Goal: Information Seeking & Learning: Learn about a topic

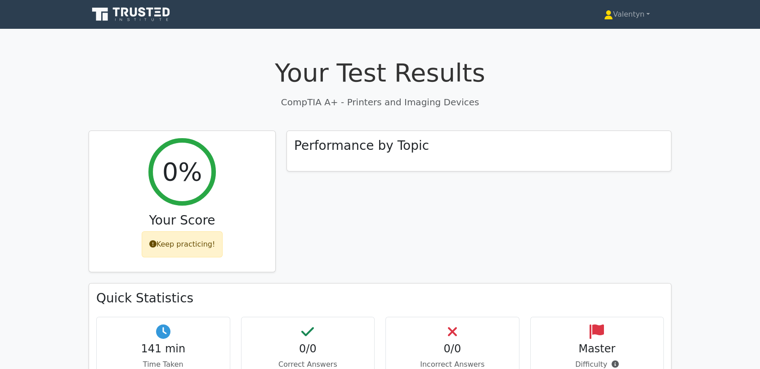
click at [179, 67] on h1 "Your Test Results" at bounding box center [380, 73] width 583 height 30
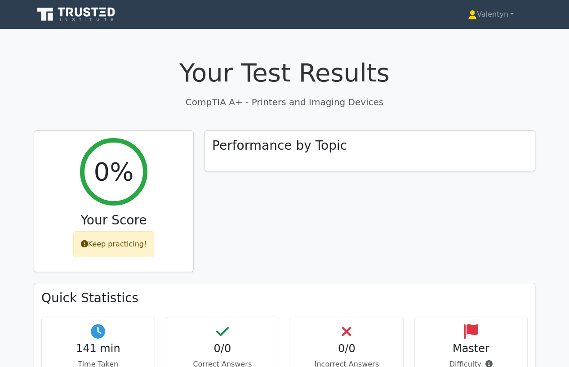
click at [237, 234] on div "Performance by Topic" at bounding box center [370, 206] width 342 height 153
click at [163, 80] on h1 "Your Test Results" at bounding box center [285, 73] width 502 height 30
click at [168, 55] on div "Your Test Results CompTIA A+ - Printers and Imaging Devices 0% Your Score Keep …" at bounding box center [284, 292] width 513 height 512
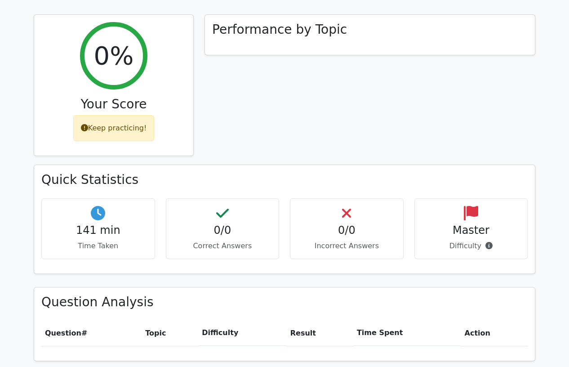
scroll to position [250, 0]
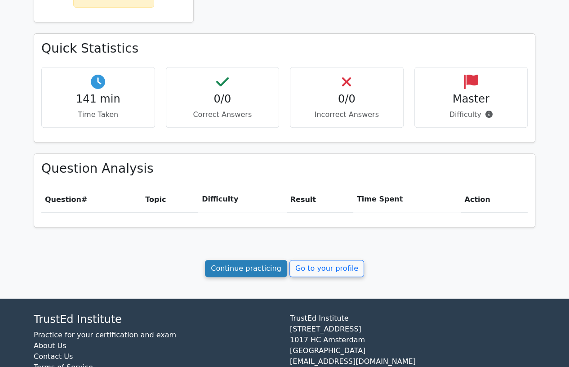
click at [219, 264] on link "Continue practicing" at bounding box center [246, 268] width 82 height 17
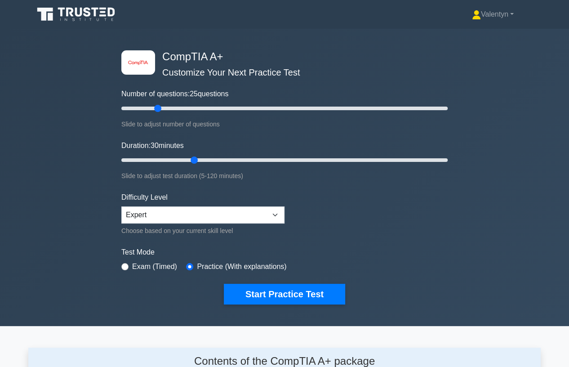
scroll to position [1243, 0]
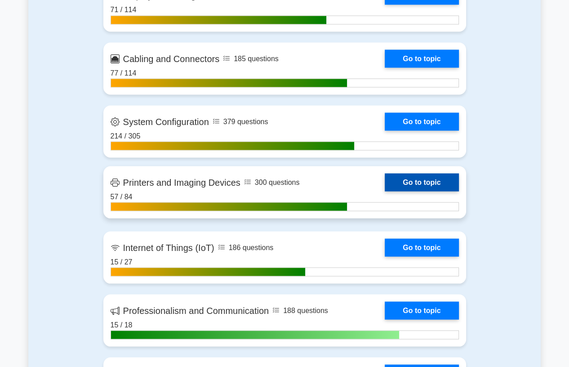
click at [385, 191] on link "Go to topic" at bounding box center [422, 182] width 74 height 18
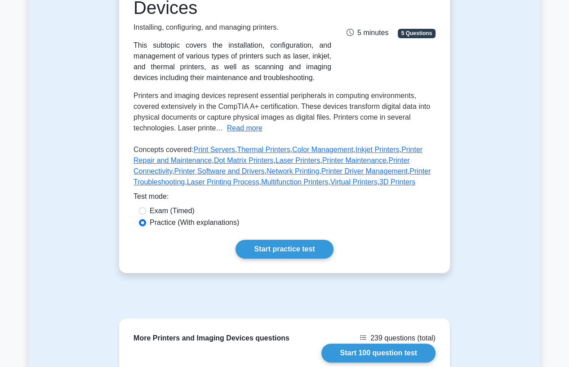
scroll to position [250, 0]
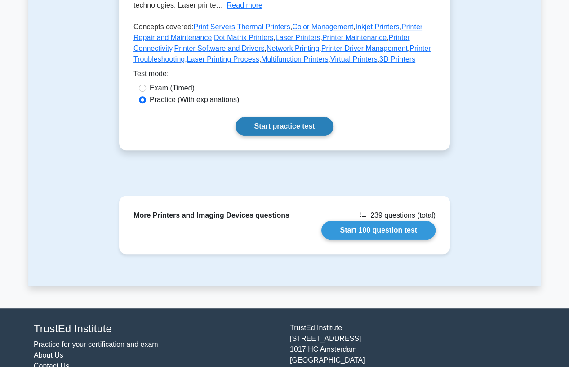
click at [306, 124] on link "Start practice test" at bounding box center [285, 126] width 98 height 19
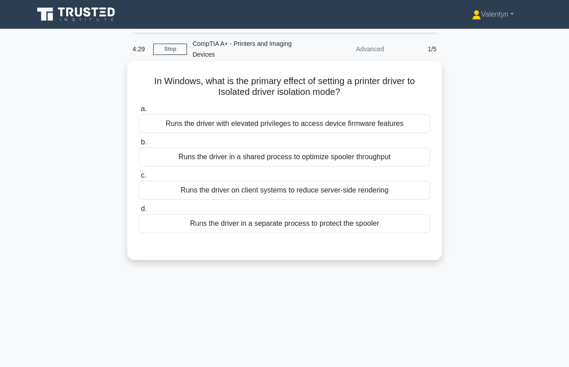
click at [271, 222] on div "Runs the driver in a separate process to protect the spooler" at bounding box center [284, 223] width 291 height 19
click at [139, 212] on input "d. Runs the driver in a separate process to protect the spooler" at bounding box center [139, 209] width 0 height 6
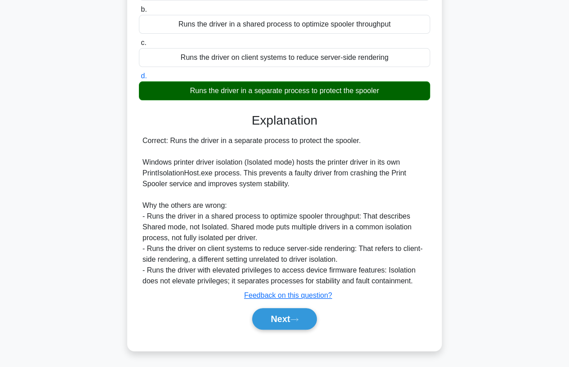
scroll to position [133, 0]
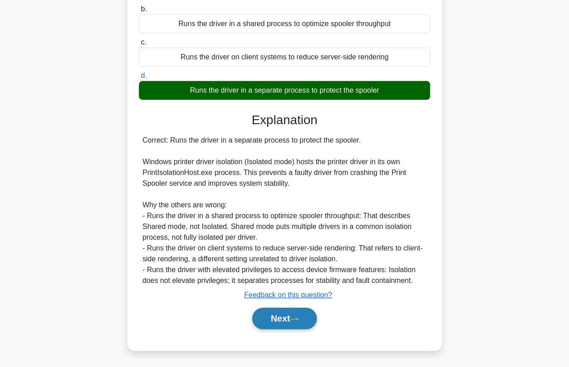
click at [275, 317] on button "Next" at bounding box center [284, 319] width 64 height 22
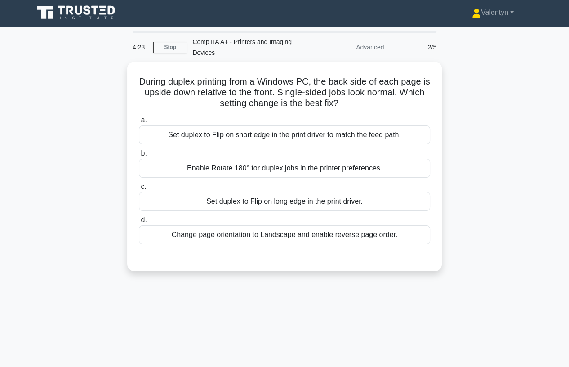
scroll to position [0, 0]
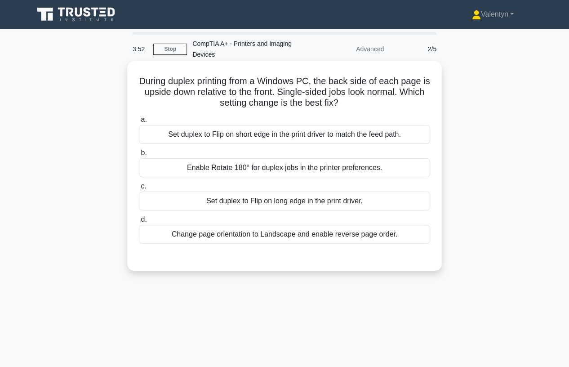
click at [318, 138] on div "Set duplex to Flip on short edge in the print driver to match the feed path." at bounding box center [284, 134] width 291 height 19
click at [139, 123] on input "a. Set duplex to Flip on short edge in the print driver to match the feed path." at bounding box center [139, 120] width 0 height 6
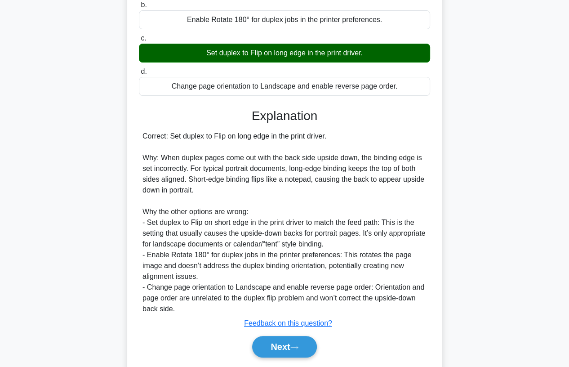
scroll to position [150, 0]
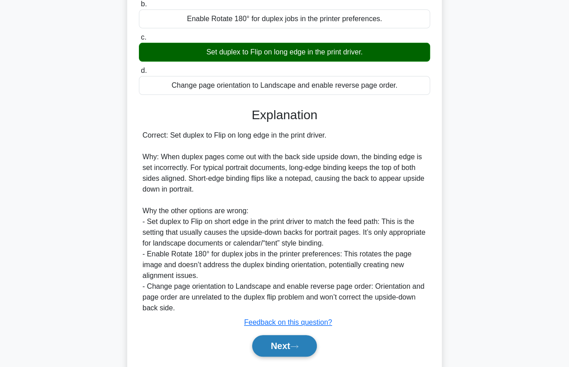
click at [273, 345] on button "Next" at bounding box center [284, 346] width 64 height 22
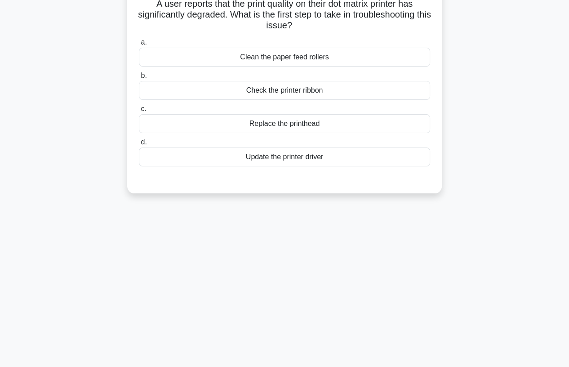
scroll to position [19, 0]
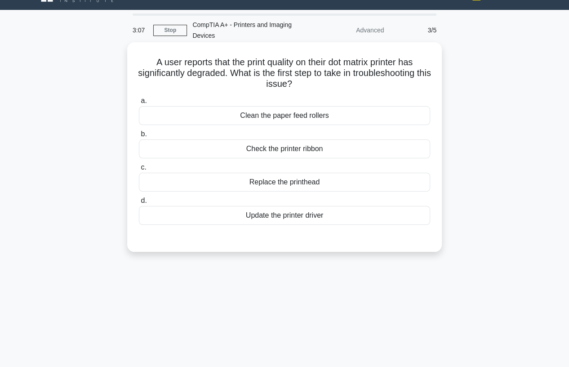
click at [324, 148] on div "Check the printer ribbon" at bounding box center [284, 148] width 291 height 19
click at [139, 137] on input "b. Check the printer ribbon" at bounding box center [139, 134] width 0 height 6
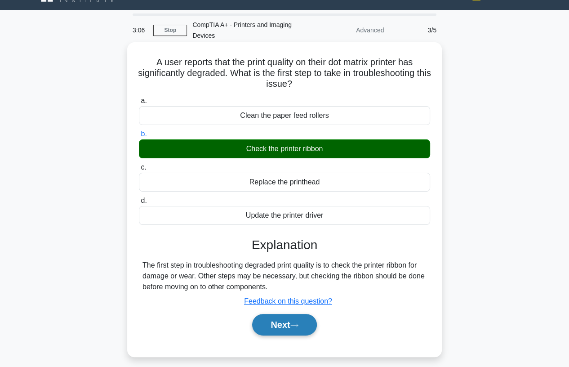
click at [302, 326] on button "Next" at bounding box center [284, 325] width 64 height 22
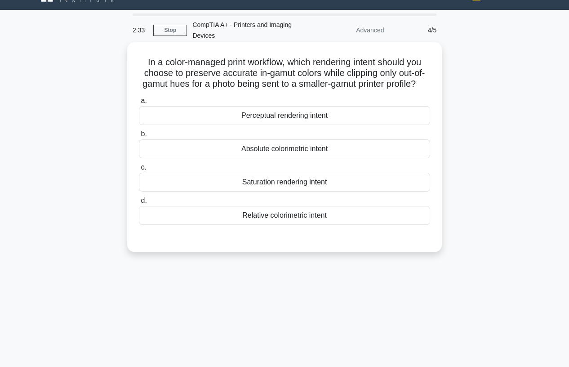
click at [308, 225] on div "Relative colorimetric intent" at bounding box center [284, 215] width 291 height 19
click at [139, 204] on input "d. Relative colorimetric intent" at bounding box center [139, 201] width 0 height 6
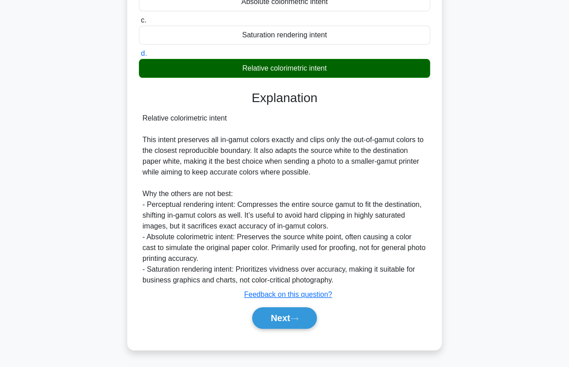
scroll to position [176, 0]
click at [297, 318] on icon at bounding box center [295, 318] width 8 height 5
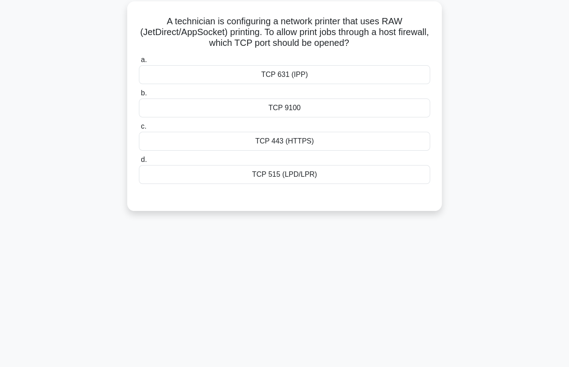
scroll to position [0, 0]
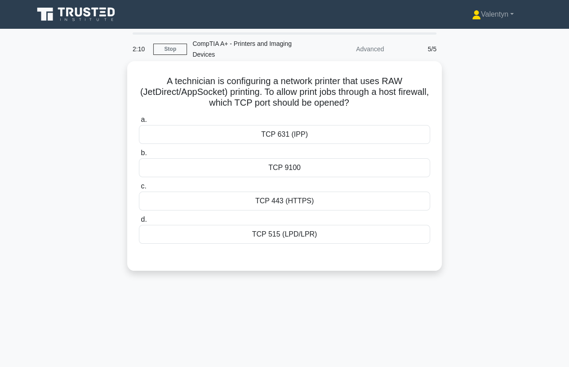
click at [291, 170] on div "TCP 9100" at bounding box center [284, 167] width 291 height 19
click at [139, 156] on input "b. TCP 9100" at bounding box center [139, 153] width 0 height 6
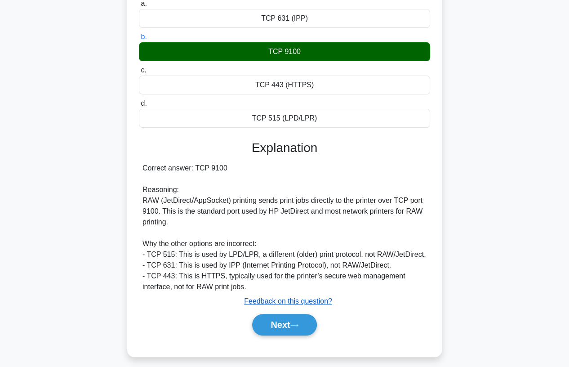
scroll to position [122, 0]
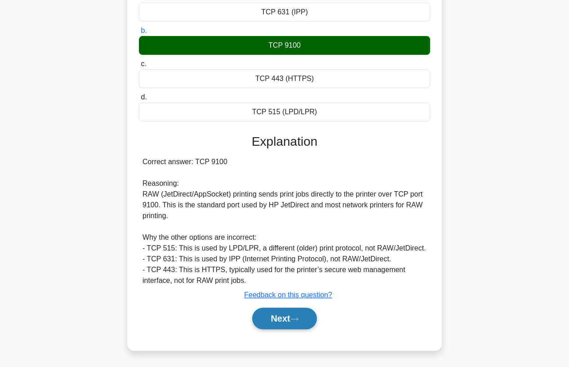
click at [266, 316] on button "Next" at bounding box center [284, 319] width 64 height 22
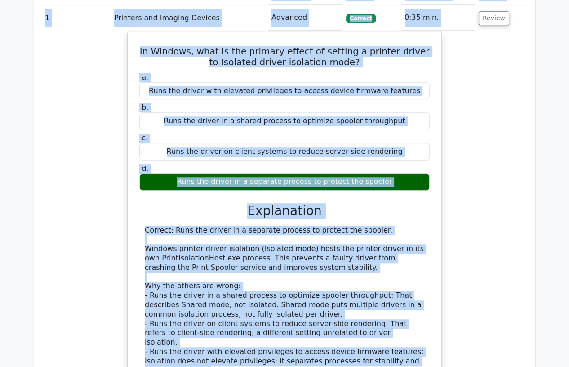
scroll to position [374, 0]
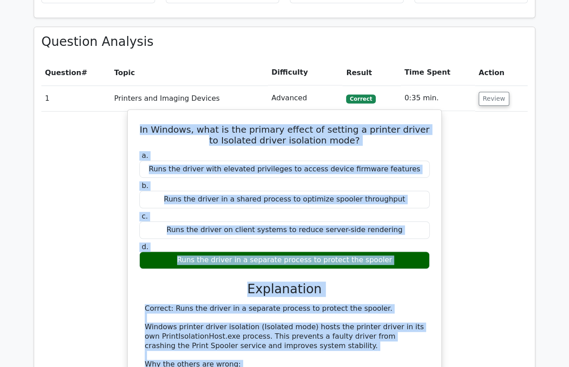
drag, startPoint x: 412, startPoint y: 303, endPoint x: 142, endPoint y: 126, distance: 323.0
click at [142, 126] on div "In Windows, what is the primary effect of setting a printer driver to Isolated …" at bounding box center [284, 299] width 307 height 373
copy div "In Windows, what is the primary effect of setting a printer driver to Isolated …"
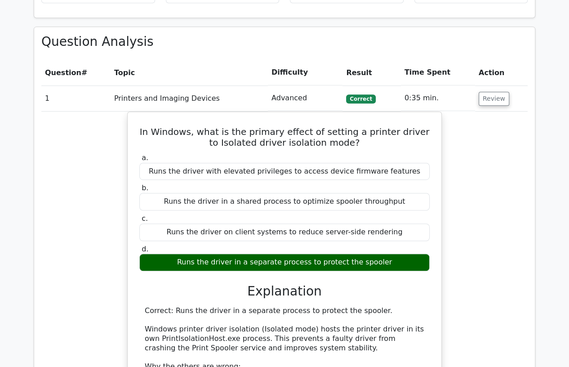
click at [132, 107] on td "Printers and Imaging Devices" at bounding box center [189, 98] width 157 height 26
click at [484, 100] on button "Review" at bounding box center [494, 99] width 31 height 14
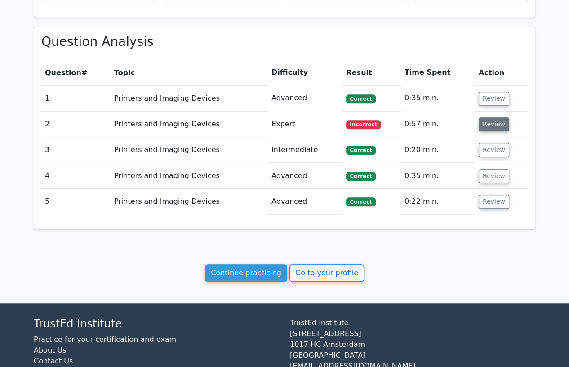
click at [485, 123] on button "Review" at bounding box center [494, 124] width 31 height 14
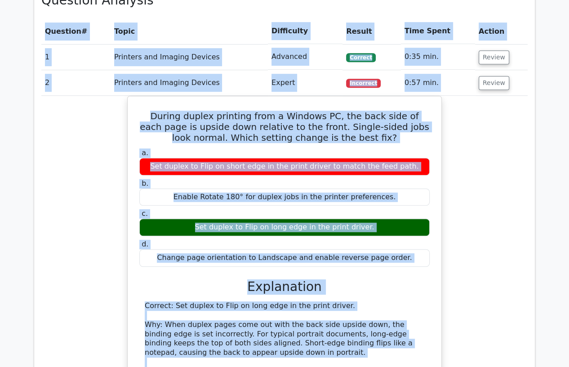
scroll to position [367, 0]
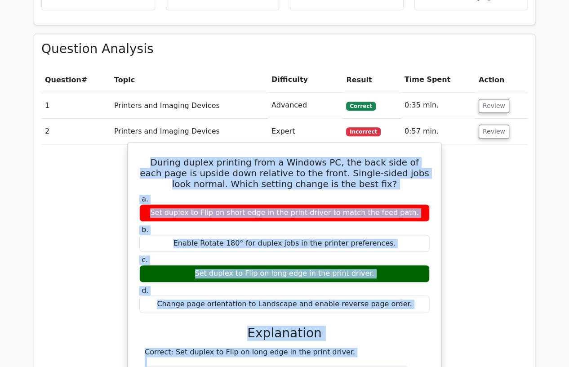
drag, startPoint x: 199, startPoint y: 288, endPoint x: 134, endPoint y: 160, distance: 143.4
click at [134, 160] on div "During duplex printing from a Windows PC, the back side of each page is upside …" at bounding box center [284, 347] width 307 height 403
copy div "During duplex printing from a Windows PC, the back side of each page is upside …"
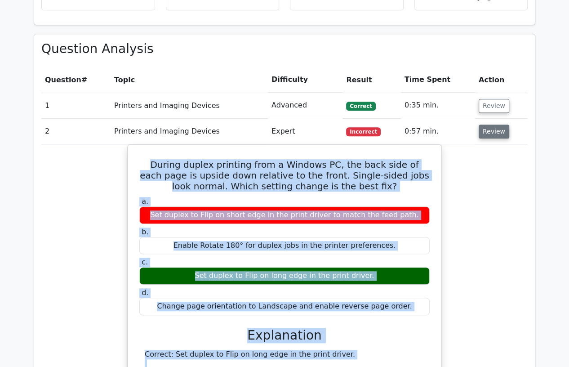
click at [479, 127] on button "Review" at bounding box center [494, 132] width 31 height 14
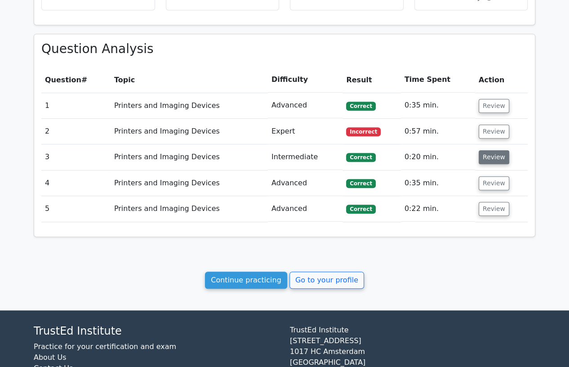
click at [494, 160] on button "Review" at bounding box center [494, 157] width 31 height 14
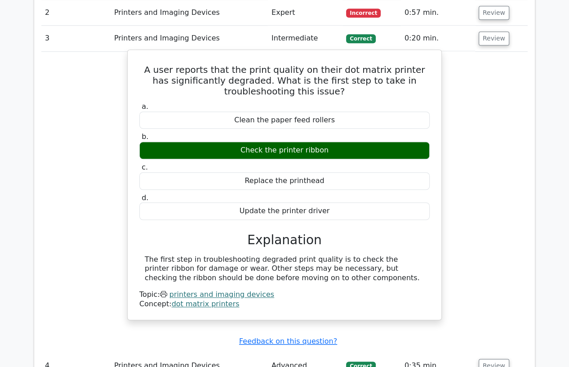
scroll to position [517, 0]
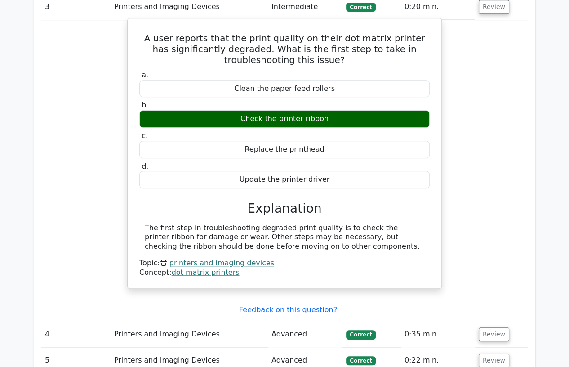
drag, startPoint x: 295, startPoint y: 243, endPoint x: 145, endPoint y: 41, distance: 251.1
click at [145, 41] on div "A user reports that the print quality on their dot matrix printer has significa…" at bounding box center [284, 153] width 307 height 263
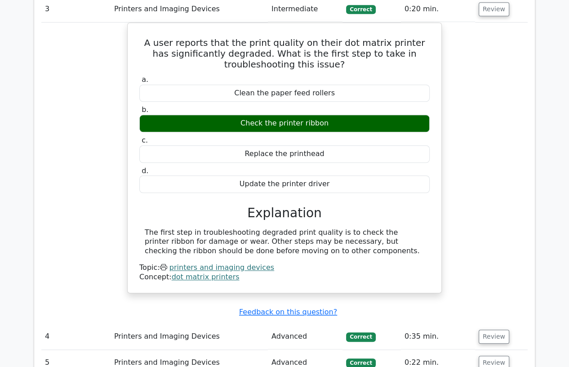
copy div "A user reports that the print quality on their dot matrix printer has significa…"
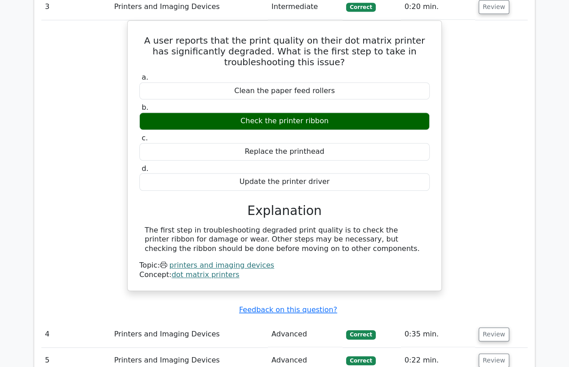
drag, startPoint x: 85, startPoint y: 124, endPoint x: 121, endPoint y: 90, distance: 49.3
click at [85, 124] on div "A user reports that the print quality on their dot matrix printer has significa…" at bounding box center [284, 161] width 487 height 282
click at [495, 8] on button "Review" at bounding box center [494, 7] width 31 height 14
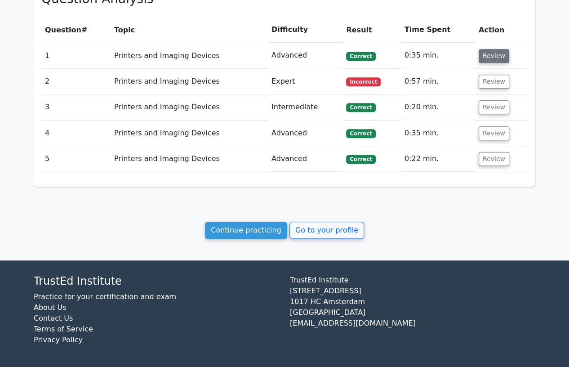
scroll to position [416, 0]
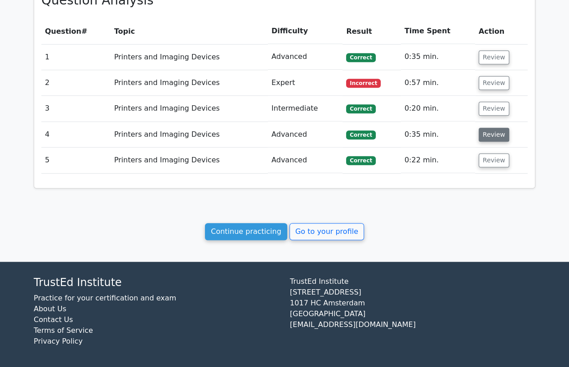
click at [490, 136] on button "Review" at bounding box center [494, 135] width 31 height 14
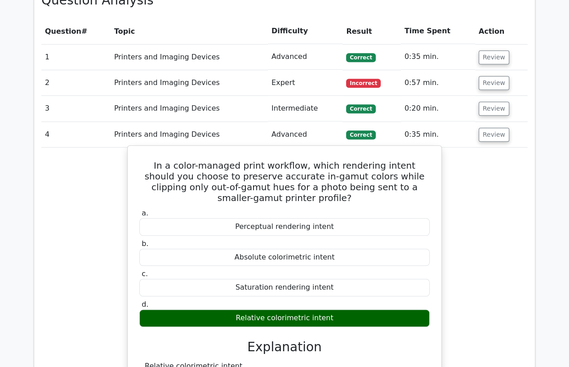
scroll to position [466, 0]
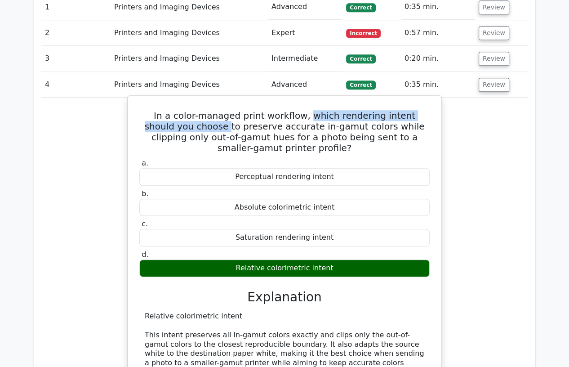
drag, startPoint x: 169, startPoint y: 126, endPoint x: 288, endPoint y: 113, distance: 119.5
click at [288, 113] on h5 "In a color-managed print workflow, which rendering intent should you choose to …" at bounding box center [285, 131] width 292 height 43
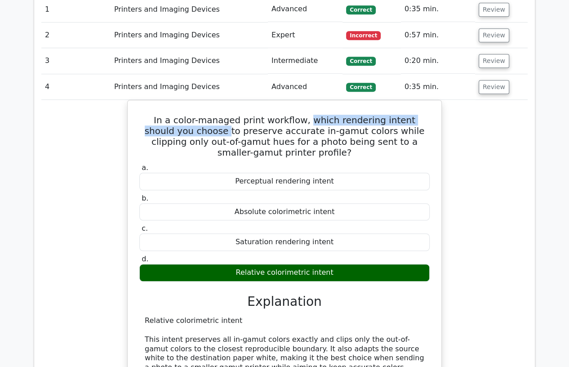
click at [282, 96] on div at bounding box center [282, 96] width 0 height 0
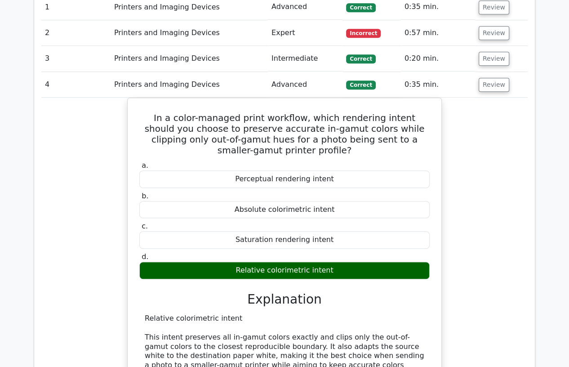
click at [495, 237] on div "In a color-managed print workflow, which rendering intent should you choose to …" at bounding box center [284, 314] width 487 height 433
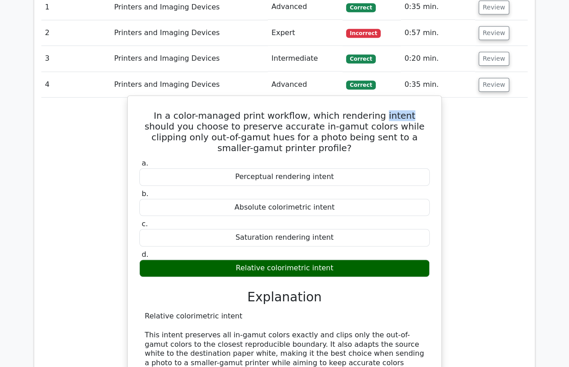
drag, startPoint x: 380, startPoint y: 115, endPoint x: 355, endPoint y: 112, distance: 24.8
click at [355, 112] on h5 "In a color-managed print workflow, which rendering intent should you choose to …" at bounding box center [285, 131] width 292 height 43
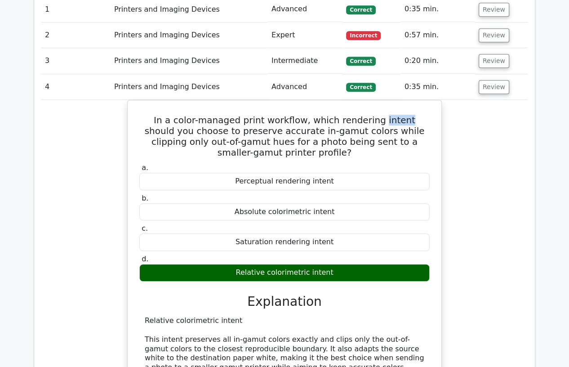
click at [349, 96] on div at bounding box center [349, 96] width 0 height 0
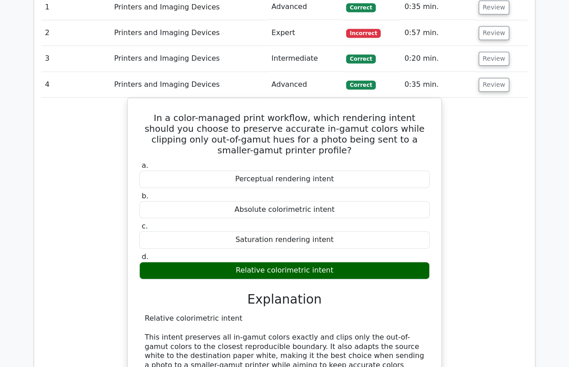
click at [520, 188] on div "In a color-managed print workflow, which rendering intent should you choose to …" at bounding box center [284, 314] width 487 height 433
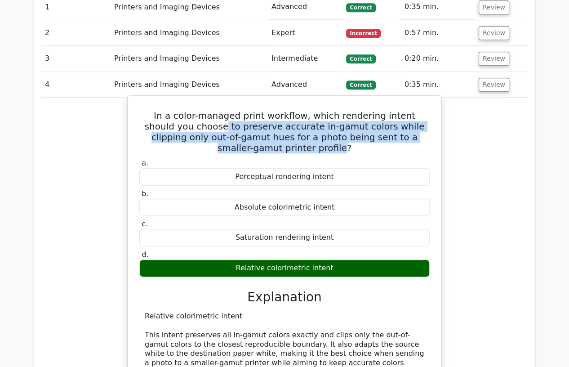
drag, startPoint x: 425, startPoint y: 137, endPoint x: 169, endPoint y: 127, distance: 256.1
click at [169, 127] on h5 "In a color-managed print workflow, which rendering intent should you choose to …" at bounding box center [285, 131] width 292 height 43
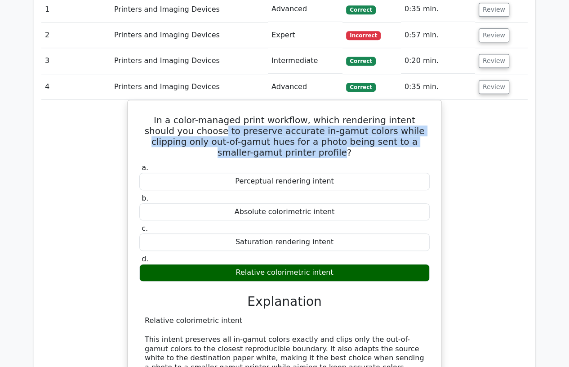
click at [163, 107] on div at bounding box center [163, 107] width 0 height 0
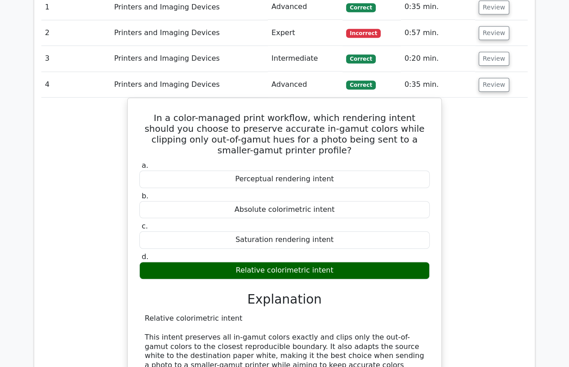
click at [463, 263] on div "In a color-managed print workflow, which rendering intent should you choose to …" at bounding box center [284, 314] width 487 height 433
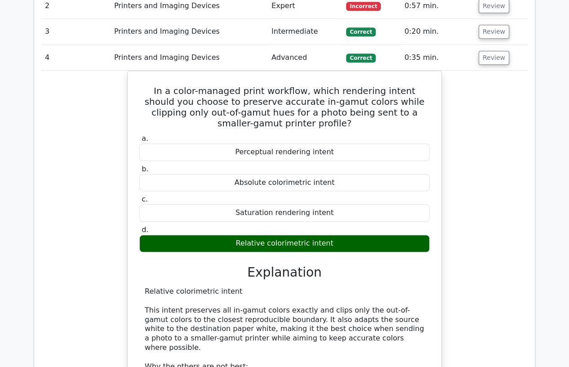
scroll to position [515, 0]
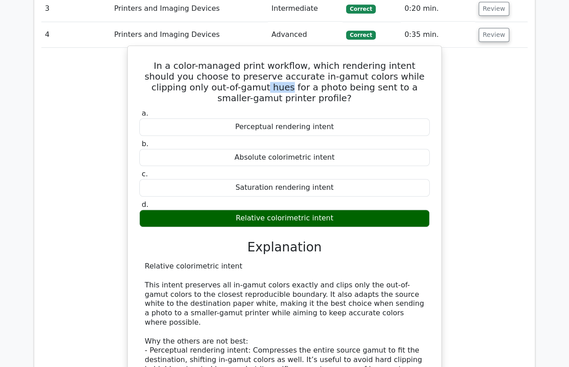
drag, startPoint x: 190, startPoint y: 87, endPoint x: 169, endPoint y: 86, distance: 21.6
click at [169, 86] on h5 "In a color-managed print workflow, which rendering intent should you choose to …" at bounding box center [285, 81] width 292 height 43
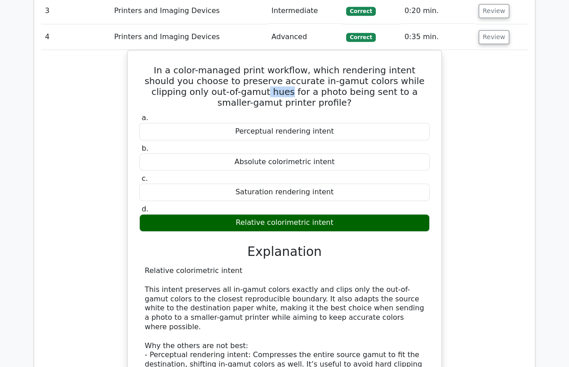
click at [163, 93] on div at bounding box center [163, 93] width 0 height 0
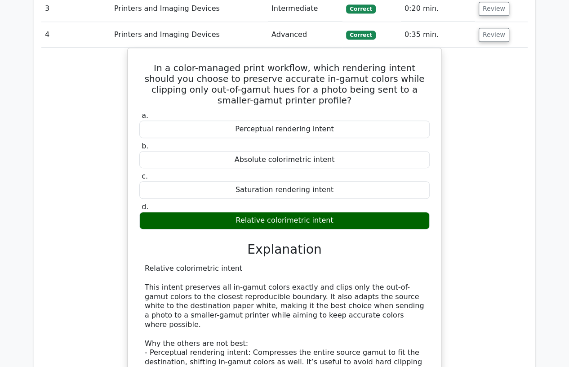
click at [469, 214] on div "In a color-managed print workflow, which rendering intent should you choose to …" at bounding box center [284, 264] width 487 height 433
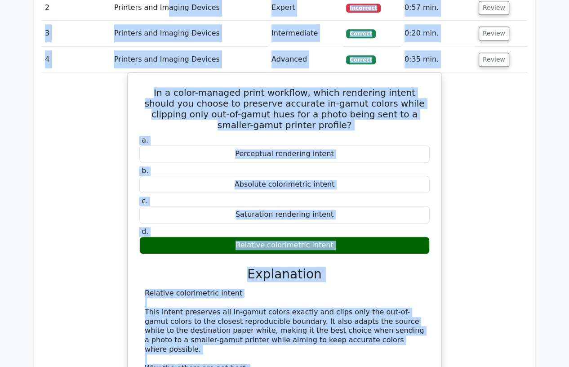
scroll to position [489, 0]
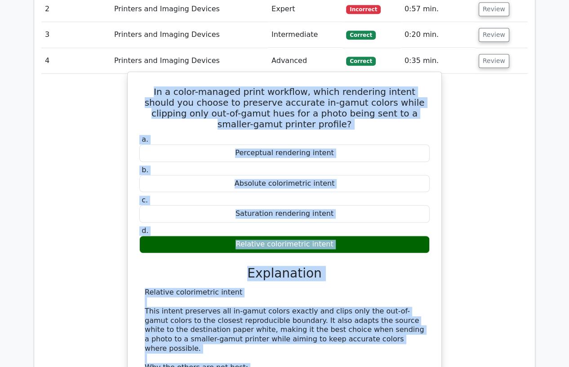
drag, startPoint x: 347, startPoint y: 294, endPoint x: 137, endPoint y: 87, distance: 295.1
click at [137, 87] on div "In a color-managed print workflow, which rendering intent should you choose to …" at bounding box center [284, 283] width 307 height 414
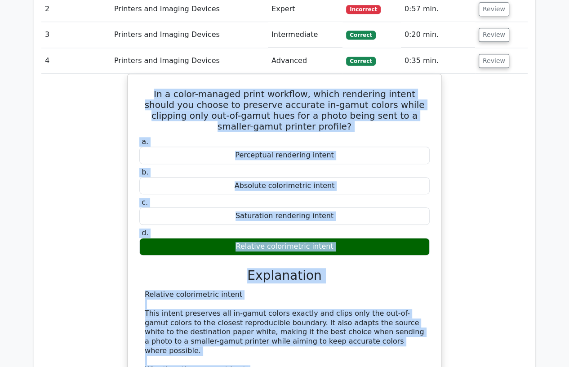
copy div "In a color-managed print workflow, which rendering intent should you choose to …"
click at [87, 260] on div "In a color-managed print workflow, which rendering intent should you choose to …" at bounding box center [284, 290] width 487 height 433
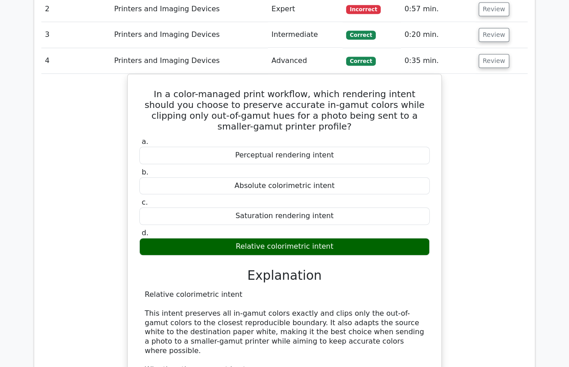
drag, startPoint x: 173, startPoint y: 60, endPoint x: 194, endPoint y: 60, distance: 20.7
click at [173, 60] on td "Printers and Imaging Devices" at bounding box center [189, 61] width 157 height 26
drag, startPoint x: 489, startPoint y: 62, endPoint x: 479, endPoint y: 70, distance: 12.9
click at [489, 62] on button "Review" at bounding box center [494, 61] width 31 height 14
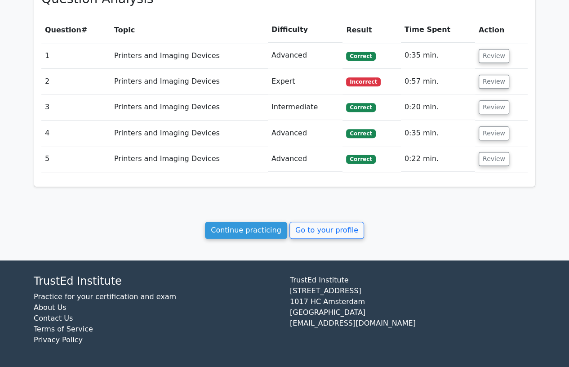
scroll to position [416, 0]
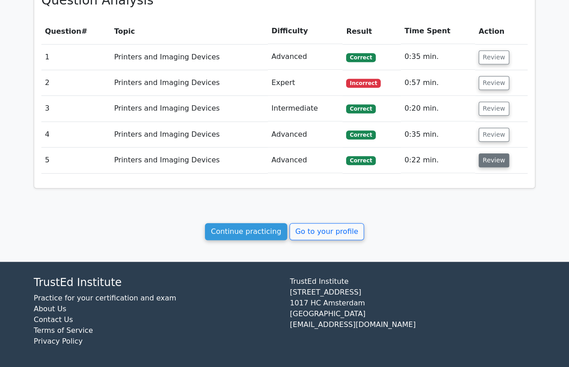
click at [482, 161] on button "Review" at bounding box center [494, 160] width 31 height 14
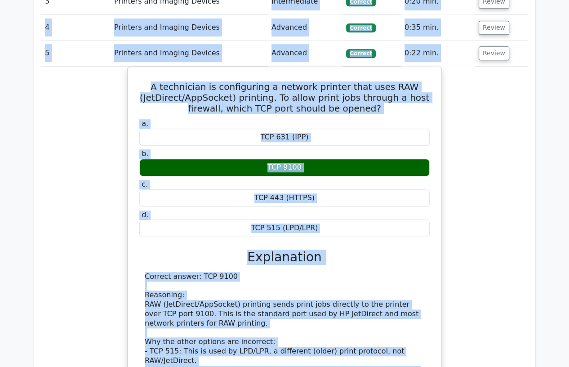
scroll to position [504, 0]
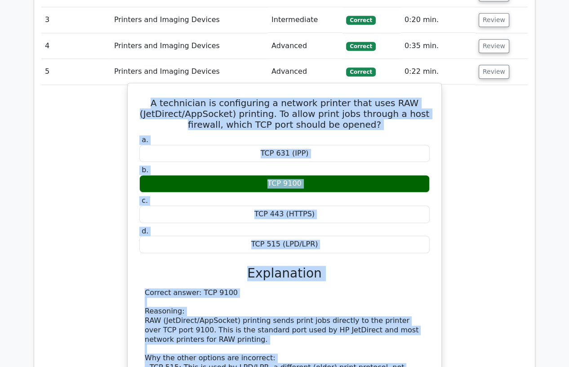
drag, startPoint x: 256, startPoint y: 279, endPoint x: 139, endPoint y: 106, distance: 208.7
click at [139, 106] on div "A technician is configuring a network printer that uses RAW (JetDirect/AppSocke…" at bounding box center [284, 265] width 307 height 356
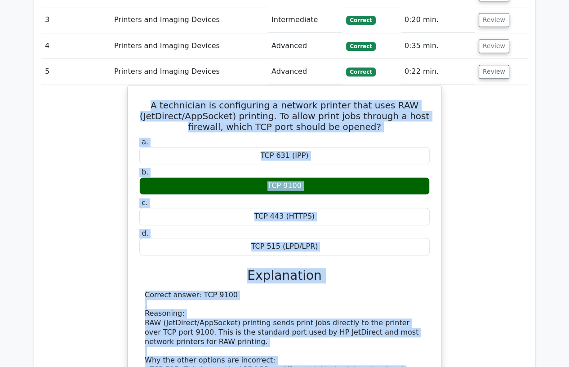
copy div "A technician is configuring a network printer that uses RAW (JetDirect/AppSocke…"
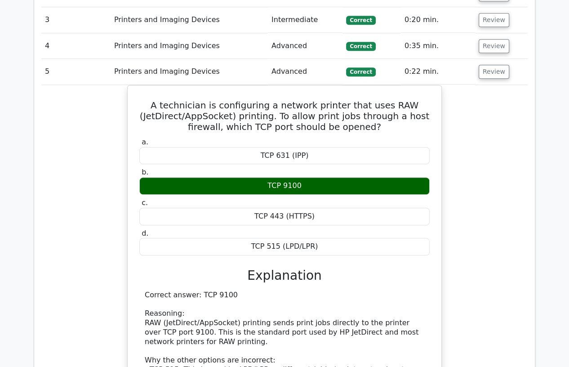
drag, startPoint x: 217, startPoint y: 66, endPoint x: 225, endPoint y: 66, distance: 8.1
click at [217, 66] on td "Printers and Imaging Devices" at bounding box center [189, 72] width 157 height 26
click at [489, 72] on button "Review" at bounding box center [494, 72] width 31 height 14
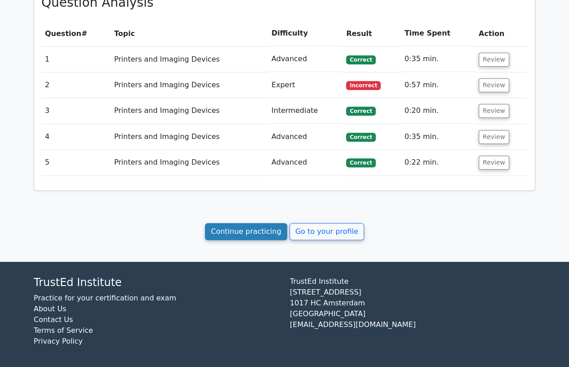
click at [254, 231] on link "Continue practicing" at bounding box center [246, 231] width 82 height 17
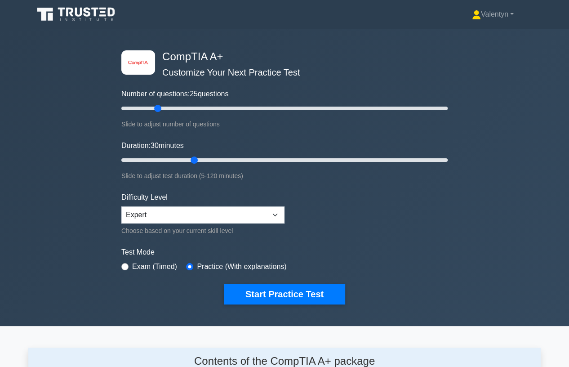
scroll to position [1243, 0]
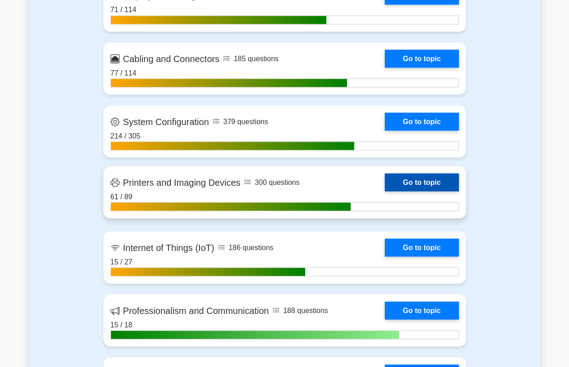
click at [385, 183] on link "Go to topic" at bounding box center [422, 182] width 74 height 18
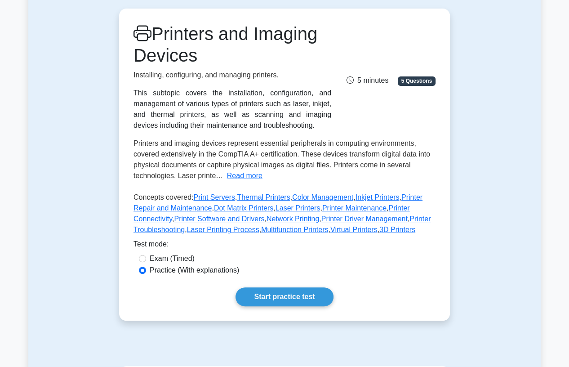
scroll to position [150, 0]
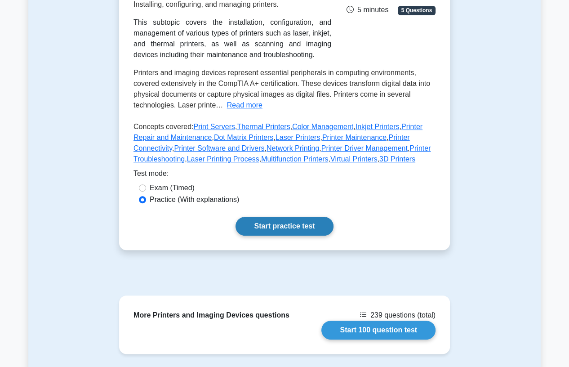
click at [279, 223] on link "Start practice test" at bounding box center [285, 226] width 98 height 19
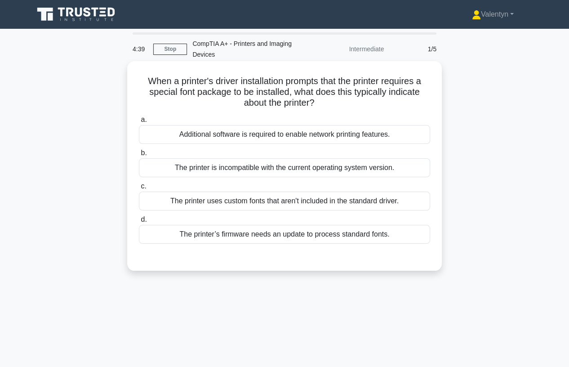
click at [299, 202] on div "The printer uses custom fonts that aren't included in the standard driver." at bounding box center [284, 201] width 291 height 19
click at [139, 189] on input "c. The printer uses custom fonts that aren't included in the standard driver." at bounding box center [139, 187] width 0 height 6
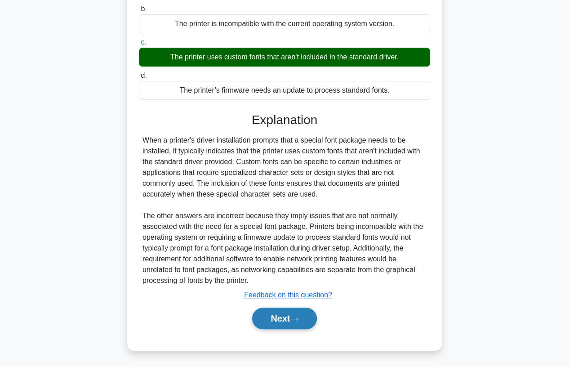
click at [299, 321] on button "Next" at bounding box center [284, 319] width 64 height 22
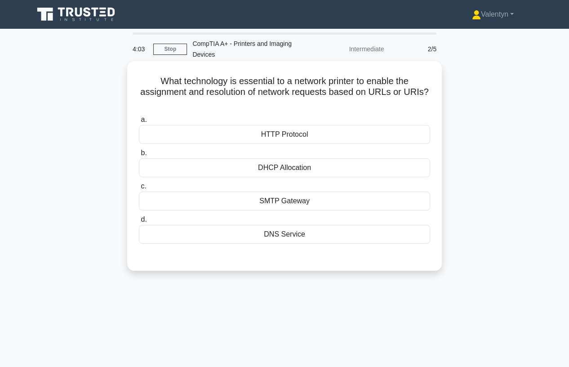
click at [299, 235] on div "DNS Service" at bounding box center [284, 234] width 291 height 19
click at [139, 223] on input "d. DNS Service" at bounding box center [139, 220] width 0 height 6
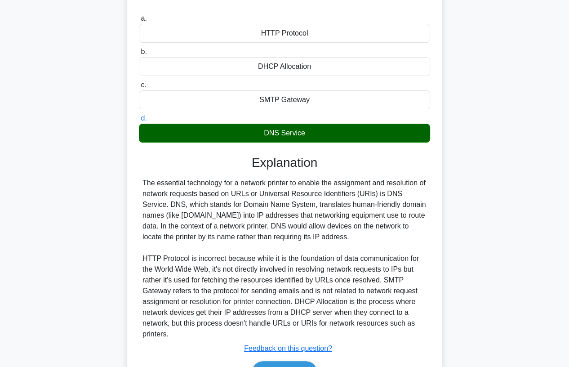
scroll to position [155, 0]
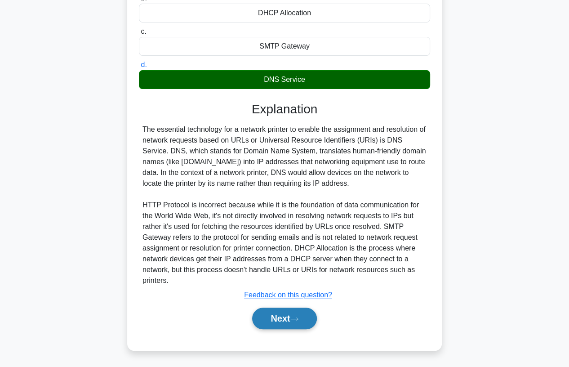
click at [282, 315] on button "Next" at bounding box center [284, 319] width 64 height 22
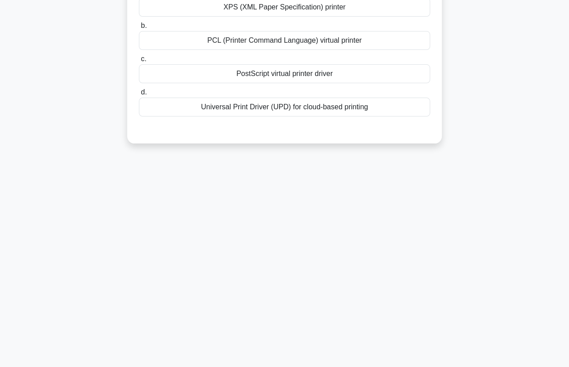
scroll to position [0, 0]
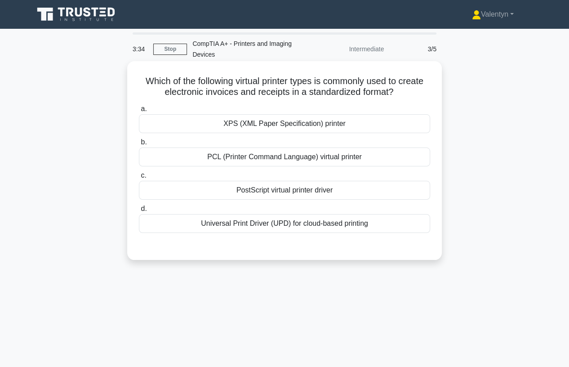
click at [293, 123] on div "XPS (XML Paper Specification) printer" at bounding box center [284, 123] width 291 height 19
click at [139, 112] on input "a. XPS (XML Paper Specification) printer" at bounding box center [139, 109] width 0 height 6
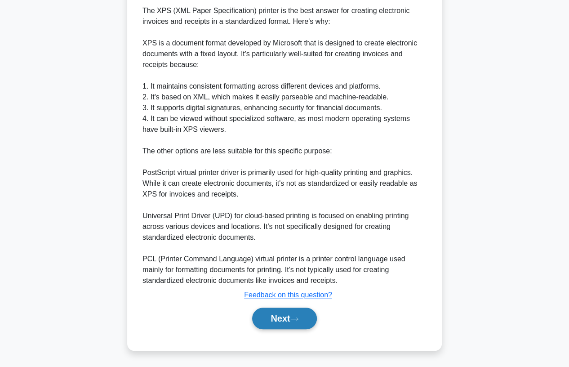
click at [269, 317] on button "Next" at bounding box center [284, 319] width 64 height 22
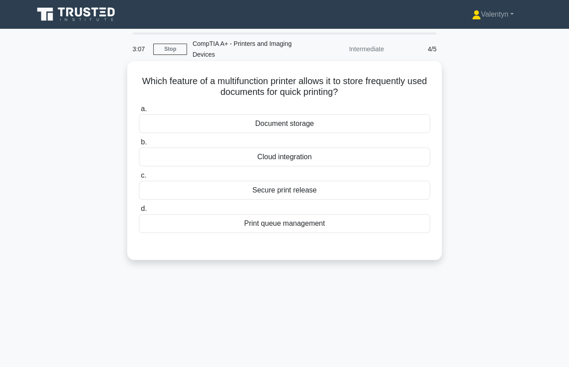
click at [303, 128] on div "Document storage" at bounding box center [284, 123] width 291 height 19
click at [139, 112] on input "a. Document storage" at bounding box center [139, 109] width 0 height 6
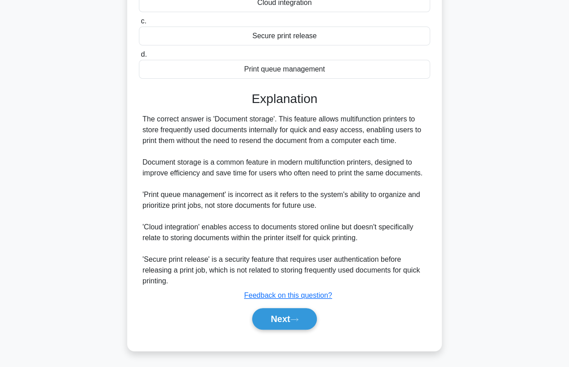
scroll to position [155, 0]
click at [292, 313] on button "Next" at bounding box center [284, 319] width 64 height 22
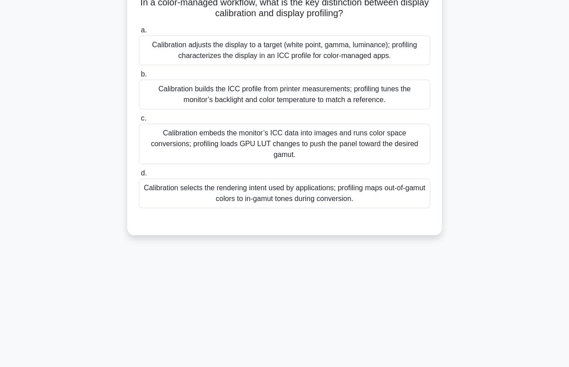
scroll to position [19, 0]
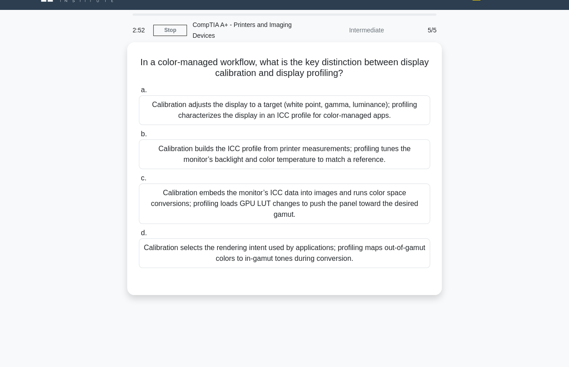
click at [248, 154] on div "Calibration builds the ICC profile from printer measurements; profiling tunes t…" at bounding box center [284, 154] width 291 height 30
click at [139, 137] on input "b. Calibration builds the ICC profile from printer measurements; profiling tune…" at bounding box center [139, 134] width 0 height 6
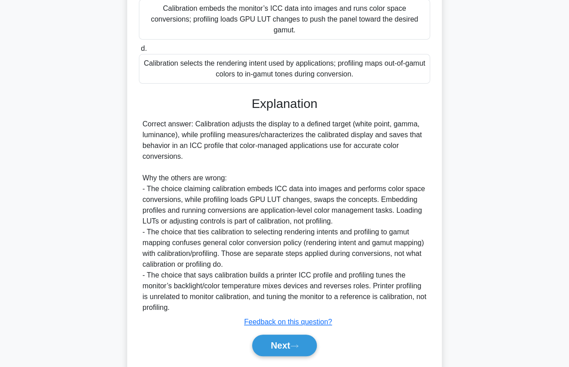
scroll to position [220, 0]
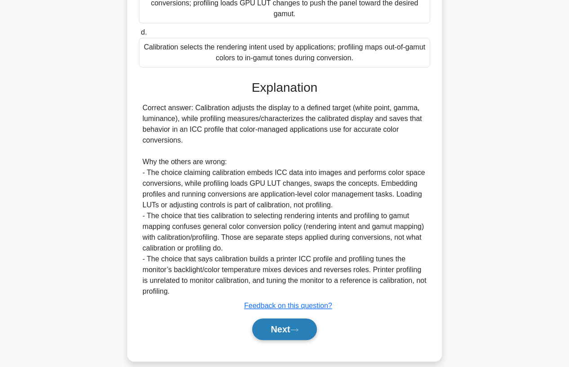
click at [284, 322] on button "Next" at bounding box center [284, 329] width 64 height 22
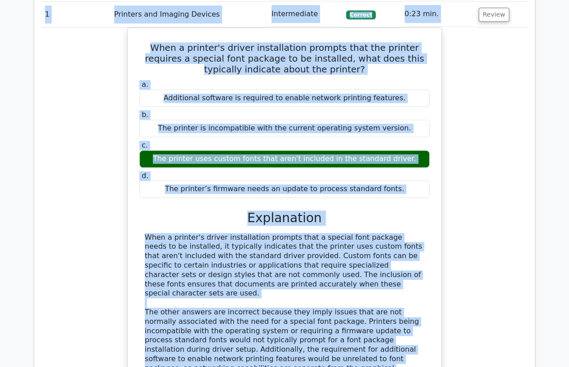
scroll to position [315, 0]
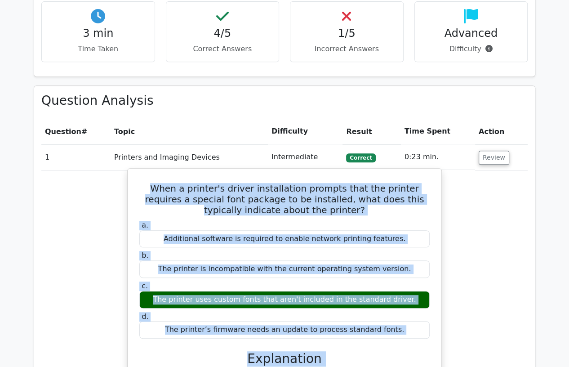
drag, startPoint x: 260, startPoint y: 261, endPoint x: 135, endPoint y: 187, distance: 145.6
click at [135, 187] on div "When a printer's driver installation prompts that the printer requires a specia…" at bounding box center [284, 364] width 307 height 384
copy div "Lore i dolorsi'a consec adipiscingel seddoei temp inc utlabor etdolore m aliqua…"
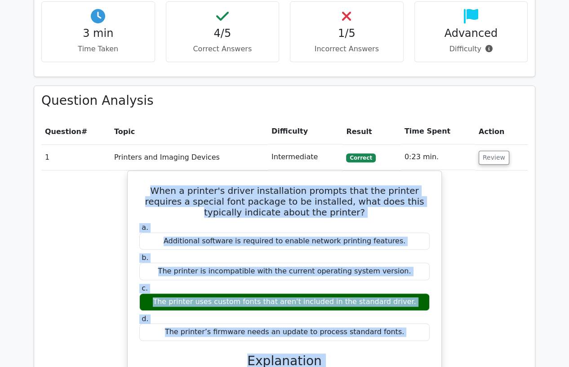
click at [110, 275] on div "When a printer's driver installation prompts that the printer requires a specia…" at bounding box center [284, 371] width 487 height 403
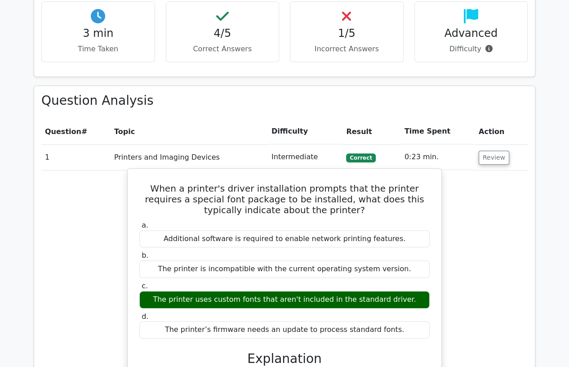
drag, startPoint x: 266, startPoint y: 299, endPoint x: 223, endPoint y: 300, distance: 43.6
click at [223, 300] on div "The printer uses custom fonts that aren't included in the standard driver." at bounding box center [284, 300] width 291 height 18
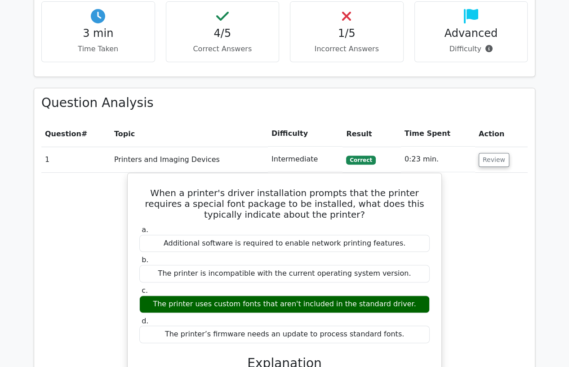
click at [217, 304] on div at bounding box center [217, 304] width 0 height 0
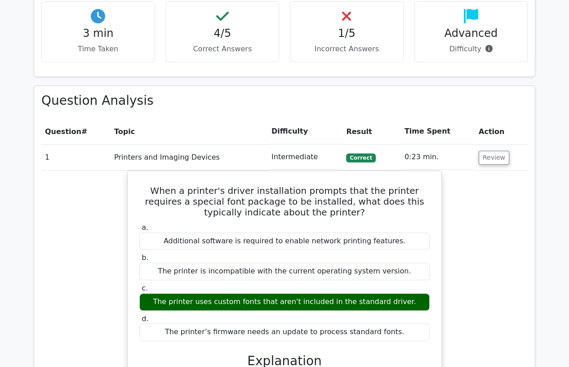
click at [72, 254] on div "When a printer's driver installation prompts that the printer requires a specia…" at bounding box center [284, 371] width 487 height 403
click at [497, 161] on button "Review" at bounding box center [494, 158] width 31 height 14
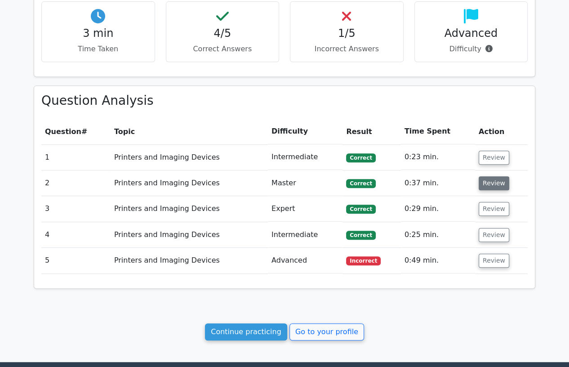
click at [491, 184] on button "Review" at bounding box center [494, 183] width 31 height 14
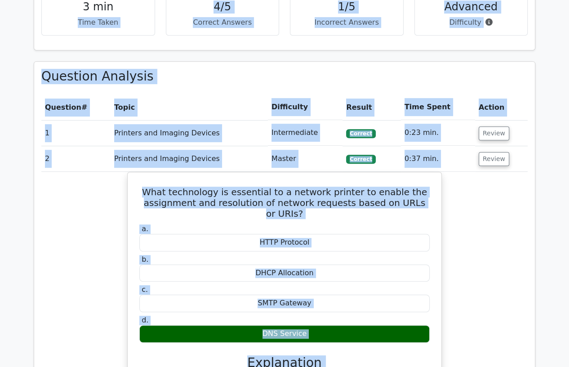
scroll to position [178, 0]
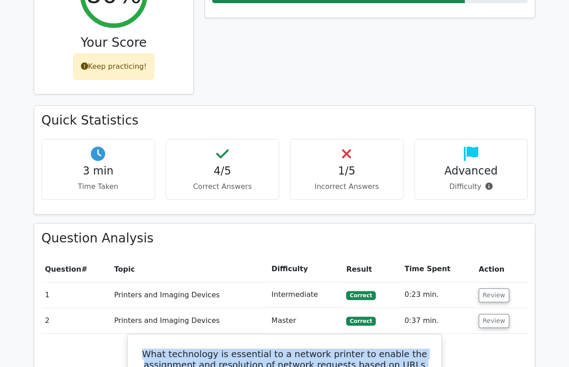
drag, startPoint x: 180, startPoint y: 272, endPoint x: 113, endPoint y: 355, distance: 107.2
copy div "What technology is essential to a network printer to enable the assignment and …"
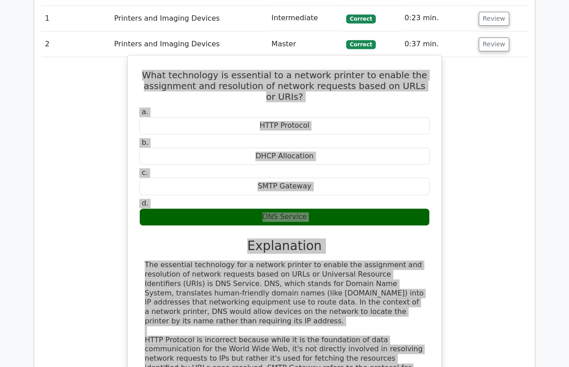
scroll to position [478, 0]
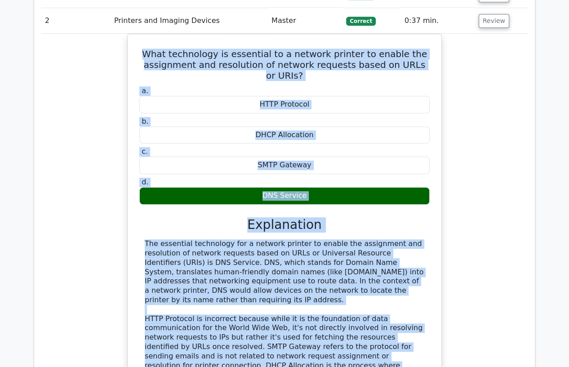
click at [122, 244] on div "What technology is essential to a network printer to enable the assignment and …" at bounding box center [284, 240] width 487 height 412
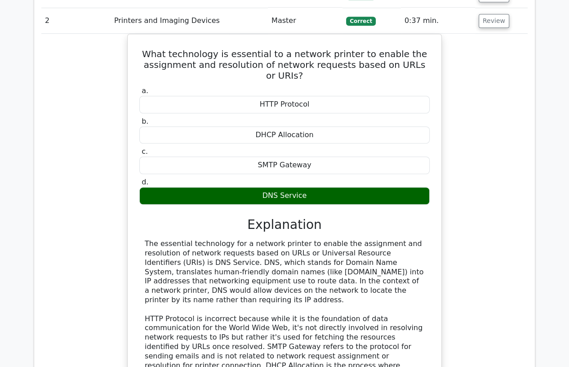
click at [103, 20] on td "2" at bounding box center [75, 21] width 69 height 26
drag, startPoint x: 485, startPoint y: 22, endPoint x: 481, endPoint y: 28, distance: 7.5
click at [485, 22] on button "Review" at bounding box center [494, 21] width 31 height 14
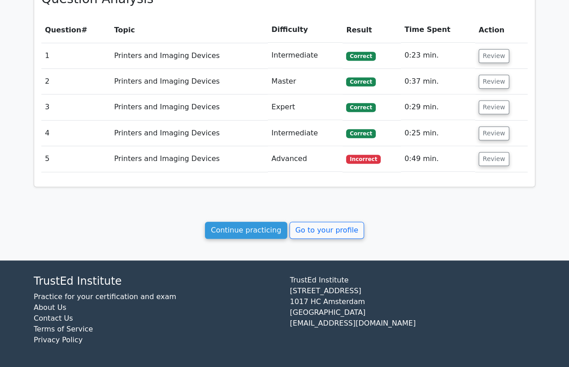
scroll to position [416, 0]
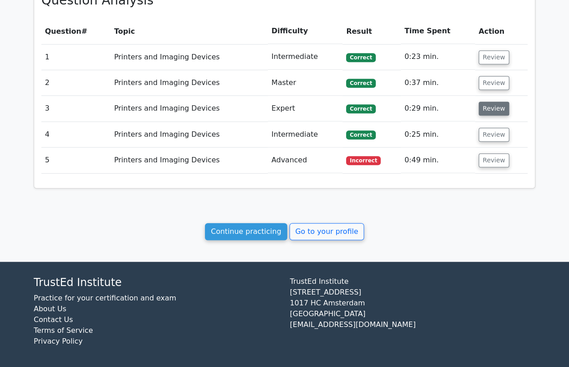
click at [490, 109] on button "Review" at bounding box center [494, 109] width 31 height 14
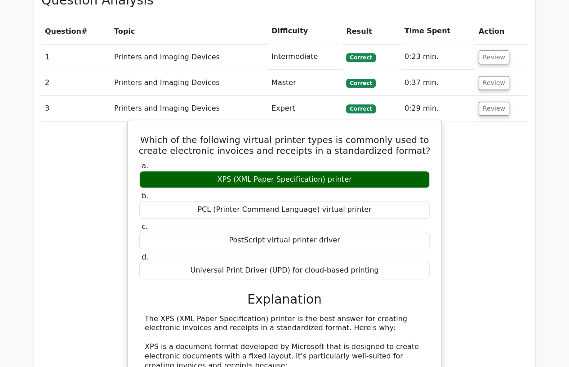
scroll to position [466, 0]
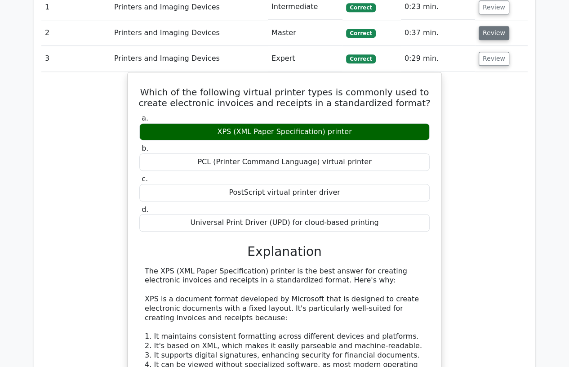
click at [482, 35] on button "Review" at bounding box center [494, 33] width 31 height 14
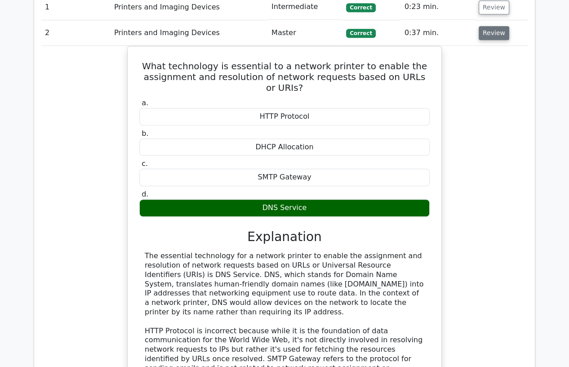
click at [482, 35] on button "Review" at bounding box center [494, 33] width 31 height 14
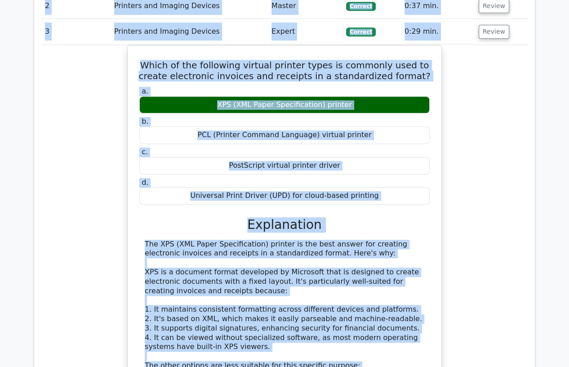
scroll to position [349, 0]
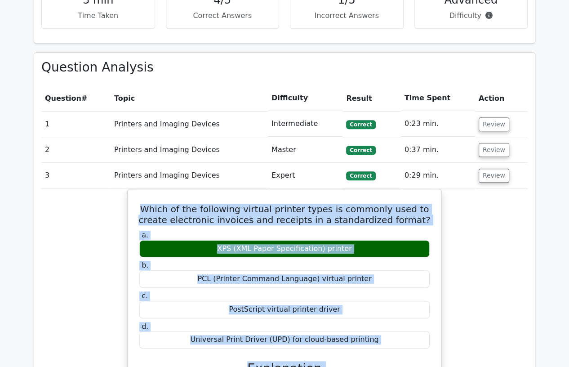
drag, startPoint x: 345, startPoint y: 248, endPoint x: 125, endPoint y: 203, distance: 224.0
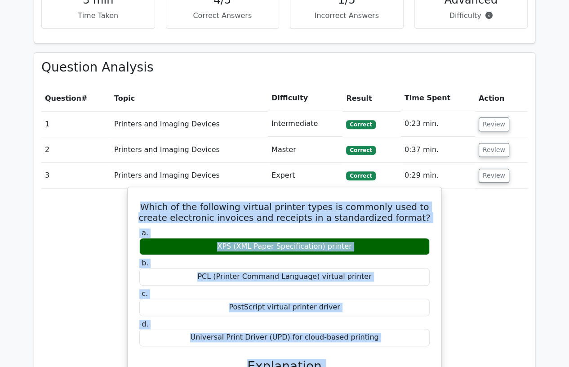
copy div "Which of the following virtual printer types is commonly used to create electro…"
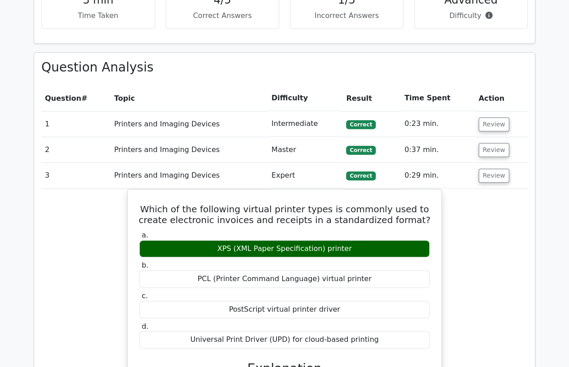
drag, startPoint x: 98, startPoint y: 170, endPoint x: 228, endPoint y: 181, distance: 130.8
click at [98, 170] on td "3" at bounding box center [75, 176] width 69 height 26
click at [495, 180] on button "Review" at bounding box center [494, 176] width 31 height 14
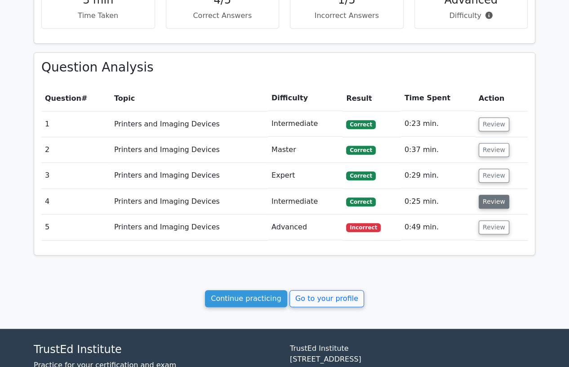
click at [492, 203] on button "Review" at bounding box center [494, 202] width 31 height 14
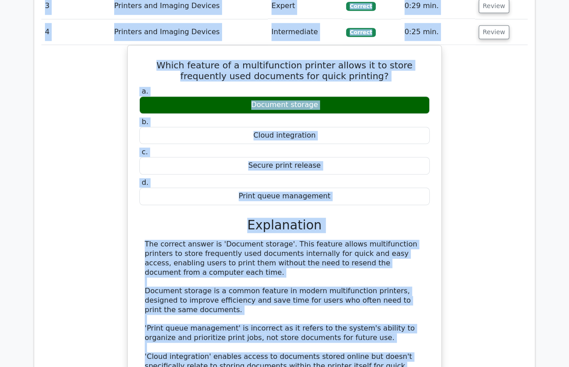
scroll to position [481, 0]
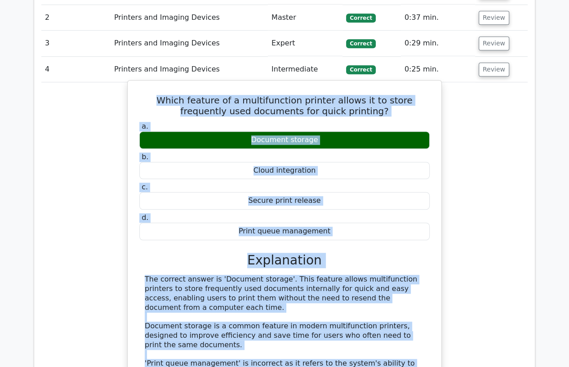
drag, startPoint x: 195, startPoint y: 310, endPoint x: 139, endPoint y: 92, distance: 225.4
click at [139, 92] on div "Which feature of a multifunction printer allows it to store frequently used doc…" at bounding box center [284, 285] width 307 height 402
copy div "Which feature of a multifunction printer allows it to store frequently used doc…"
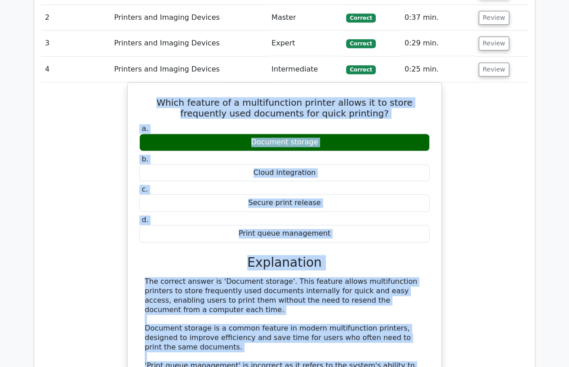
click at [115, 287] on div "Which feature of a multifunction printer allows it to store frequently used doc…" at bounding box center [284, 292] width 487 height 421
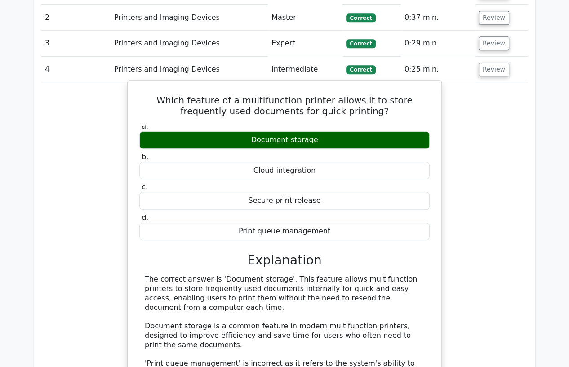
scroll to position [531, 0]
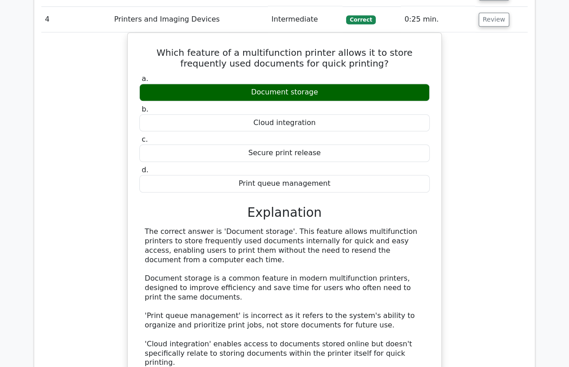
drag, startPoint x: 74, startPoint y: 159, endPoint x: 102, endPoint y: 120, distance: 47.4
click at [74, 158] on div "Which feature of a multifunction printer allows it to store frequently used doc…" at bounding box center [284, 242] width 487 height 421
click at [489, 22] on button "Review" at bounding box center [494, 20] width 31 height 14
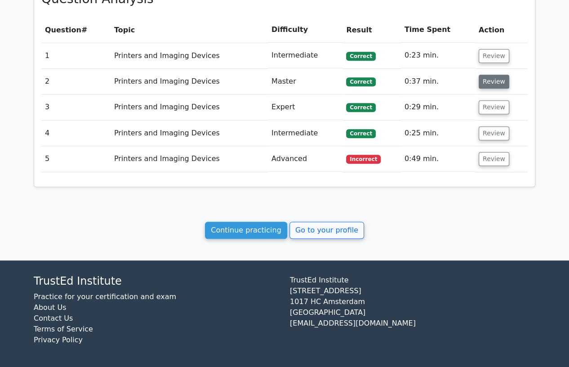
scroll to position [416, 0]
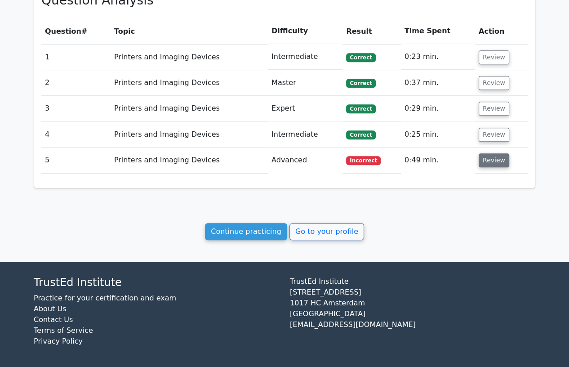
click at [489, 158] on button "Review" at bounding box center [494, 160] width 31 height 14
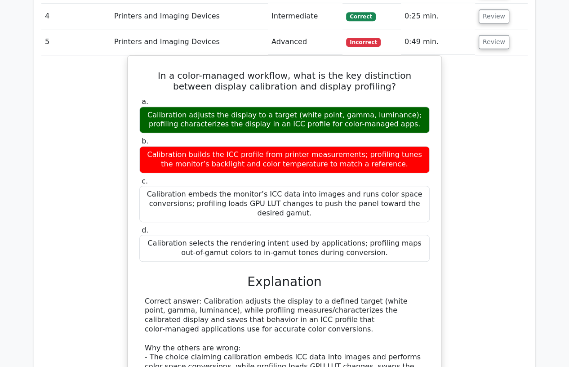
scroll to position [565, 0]
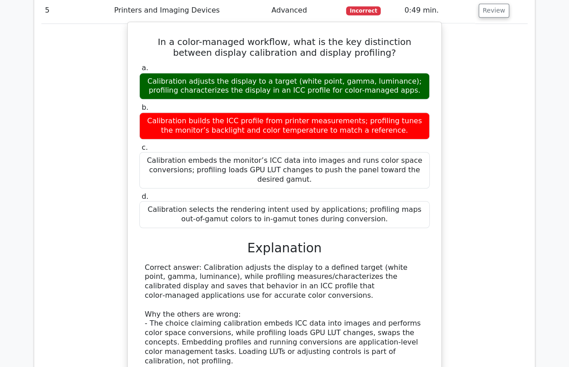
drag, startPoint x: 396, startPoint y: 90, endPoint x: 396, endPoint y: 78, distance: 11.7
click at [396, 78] on div "Calibration adjusts the display to a target (white point, gamma, luminance); pr…" at bounding box center [284, 86] width 291 height 27
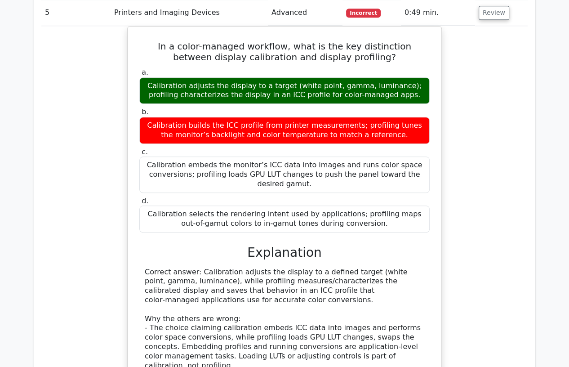
click at [390, 63] on div at bounding box center [390, 63] width 0 height 0
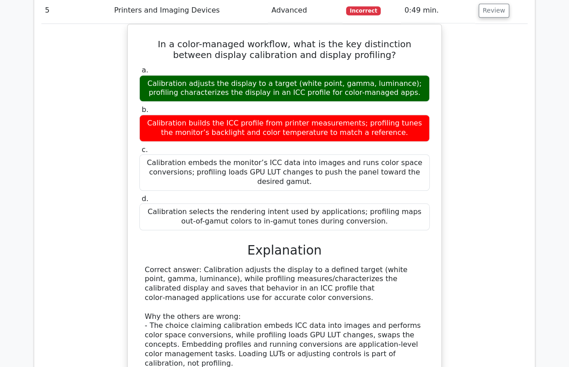
click at [470, 225] on div "In a color-managed workflow, what is the key distinction between display calibr…" at bounding box center [284, 257] width 487 height 467
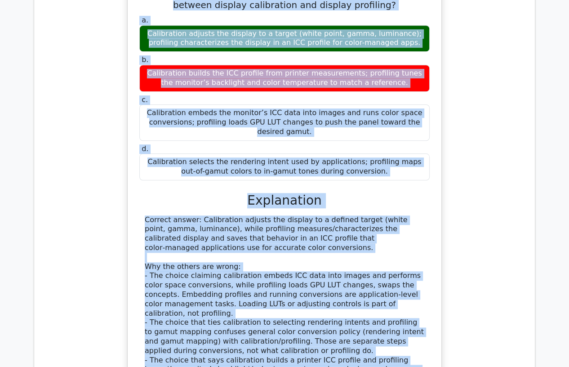
scroll to position [518, 0]
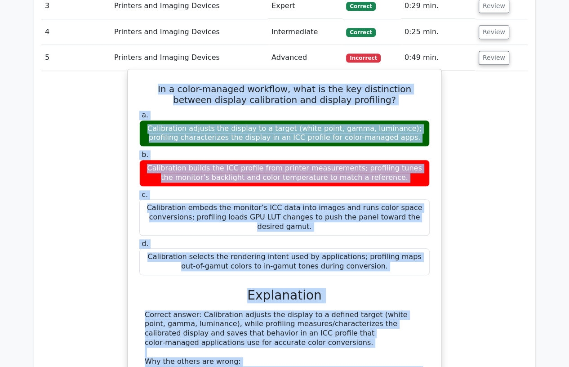
drag, startPoint x: 191, startPoint y: 216, endPoint x: 137, endPoint y: 89, distance: 138.1
click at [137, 89] on div "In a color-managed workflow, what is the key distinction between display calibr…" at bounding box center [284, 297] width 307 height 448
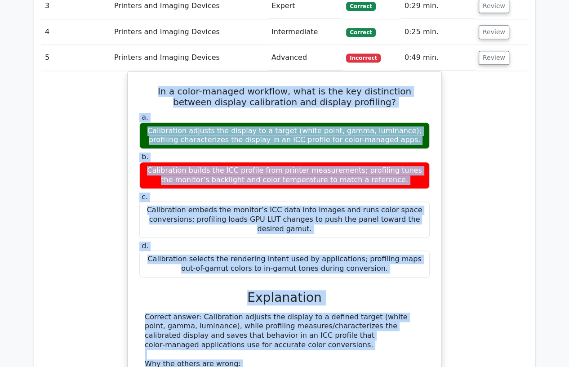
copy div "Lo i dolor-sitamet consecte, adip el sed doe temporincid utlabor etdolor magnaa…"
click at [87, 140] on div "In a color-managed workflow, what is the key distinction between display calibr…" at bounding box center [284, 304] width 487 height 467
